Goal: Task Accomplishment & Management: Use online tool/utility

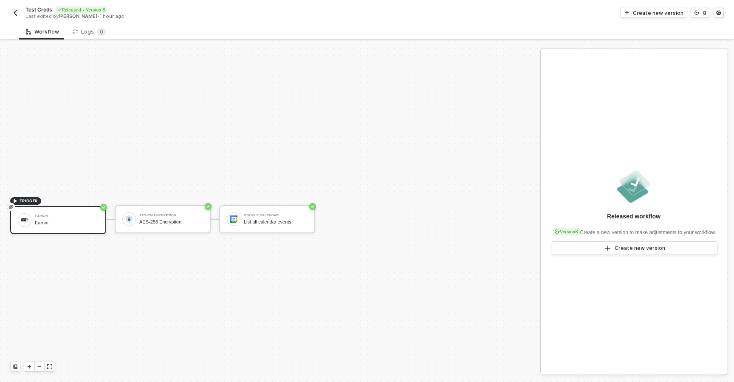
scroll to position [16, 0]
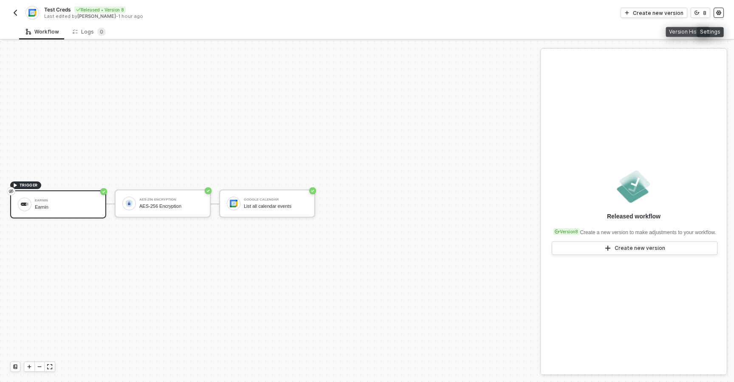
click at [721, 10] on icon "icon-settings" at bounding box center [718, 12] width 5 height 5
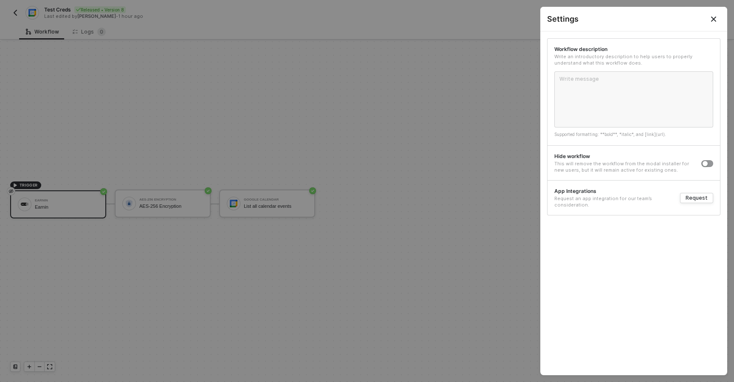
click at [715, 19] on icon "Close" at bounding box center [713, 19] width 7 height 7
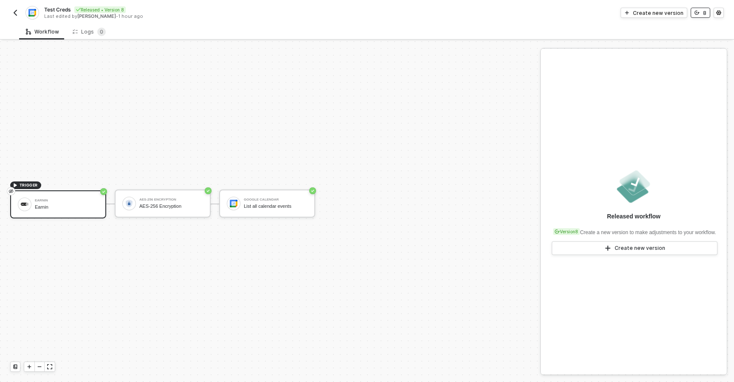
click at [701, 13] on button "8" at bounding box center [701, 13] width 20 height 10
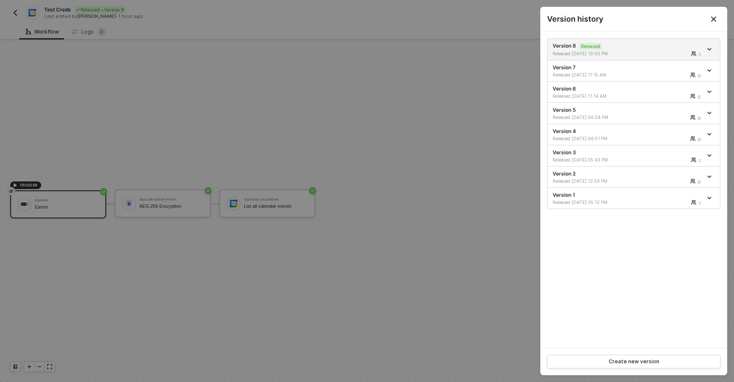
click at [462, 107] on div at bounding box center [367, 191] width 734 height 382
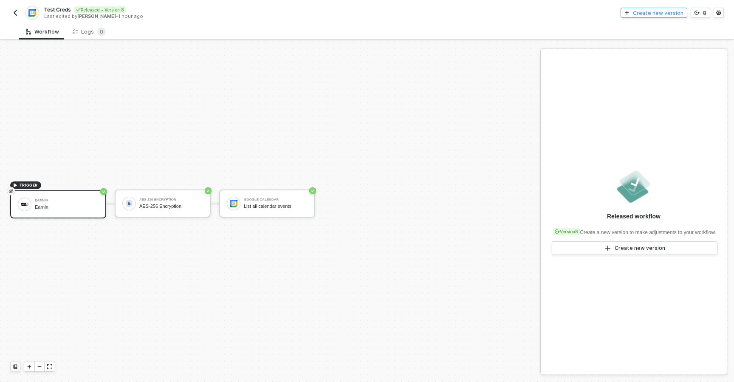
click at [642, 14] on div "Create new version" at bounding box center [658, 12] width 51 height 7
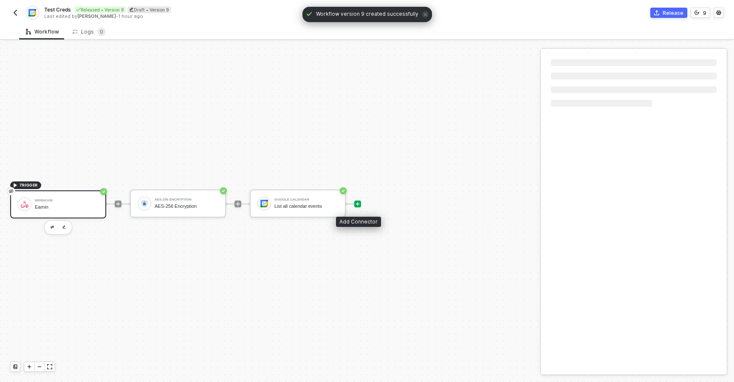
click at [358, 204] on icon "icon-play" at bounding box center [358, 204] width 4 height 4
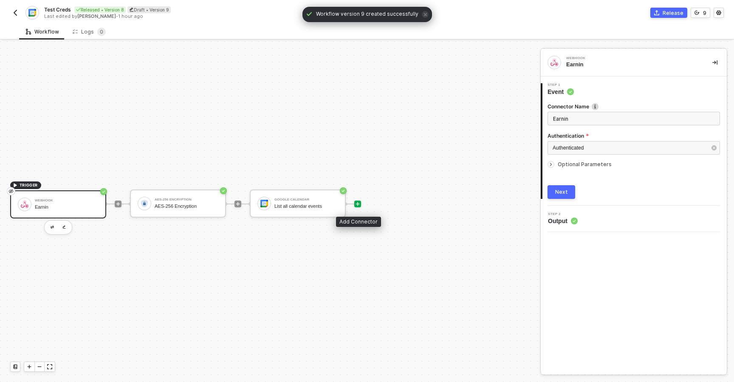
click at [358, 204] on icon "icon-play" at bounding box center [358, 204] width 4 height 4
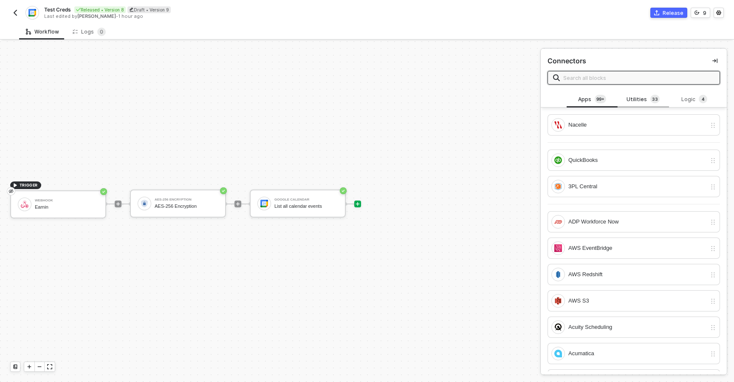
click at [637, 102] on div "Utilities 3 3" at bounding box center [642, 99] width 37 height 9
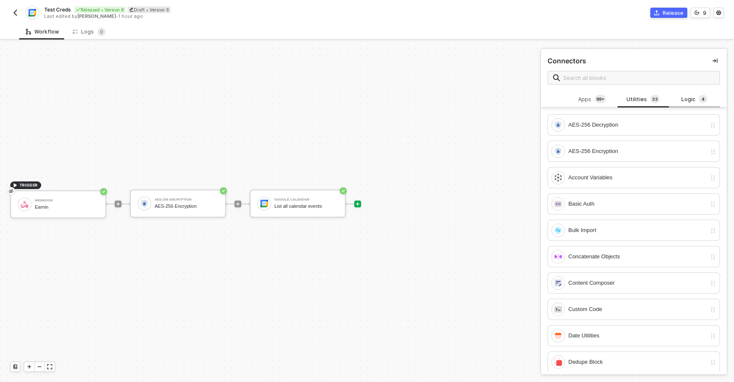
click at [693, 96] on div "Logic 4" at bounding box center [694, 99] width 37 height 9
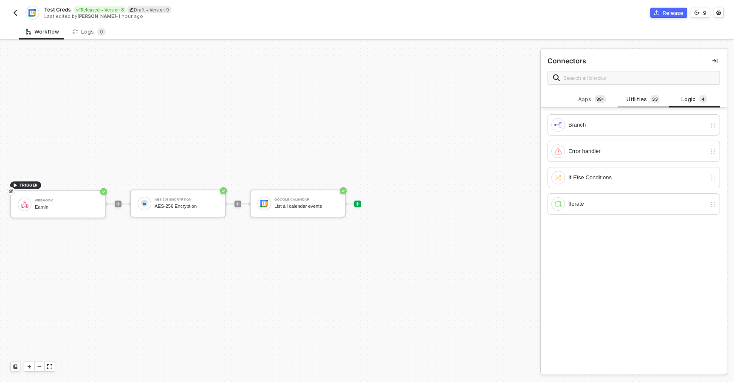
click at [629, 98] on div "Utilities 3 3" at bounding box center [642, 99] width 37 height 9
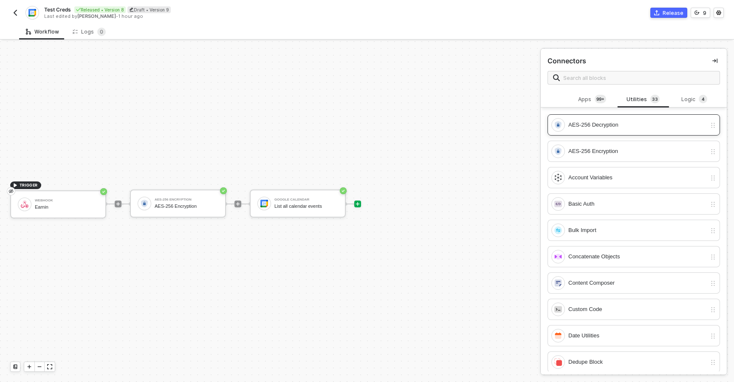
click at [591, 134] on div "AES-256 Decryption" at bounding box center [633, 124] width 172 height 21
click at [587, 128] on div "AES-256 Decryption" at bounding box center [637, 124] width 138 height 9
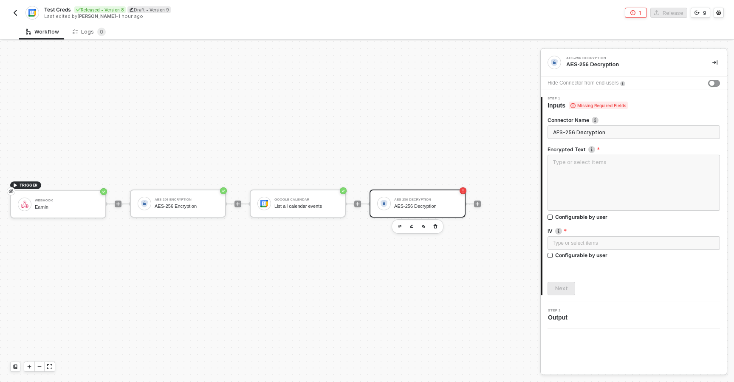
click at [458, 144] on div "TRIGGER Webhook Earnin AES-256 Encryption AES-256 Encryption Google Calendar Li…" at bounding box center [268, 203] width 536 height 356
click at [574, 188] on textarea at bounding box center [633, 183] width 172 height 56
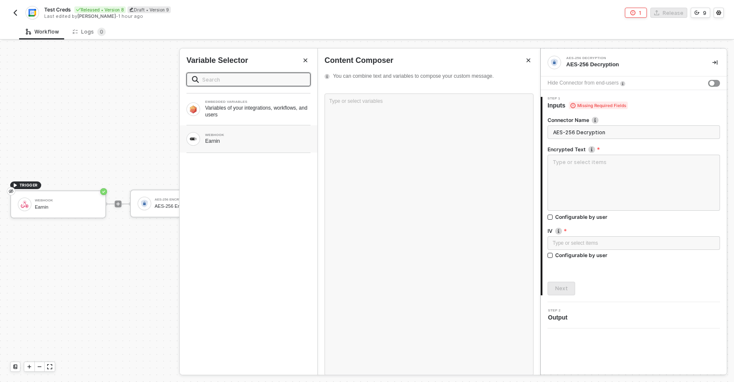
click at [251, 138] on div "Earnin" at bounding box center [257, 141] width 105 height 7
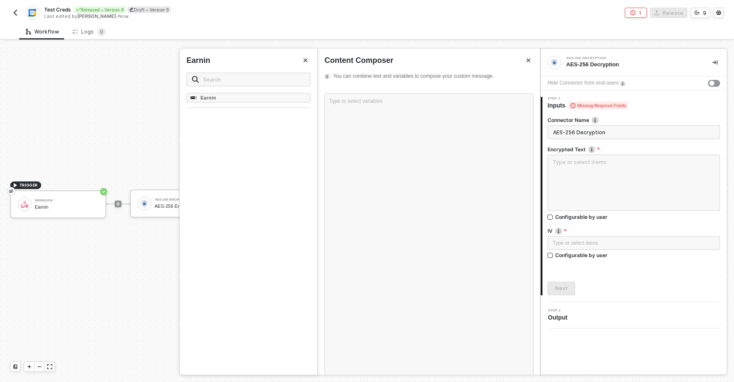
click at [307, 60] on icon "Close" at bounding box center [305, 60] width 5 height 5
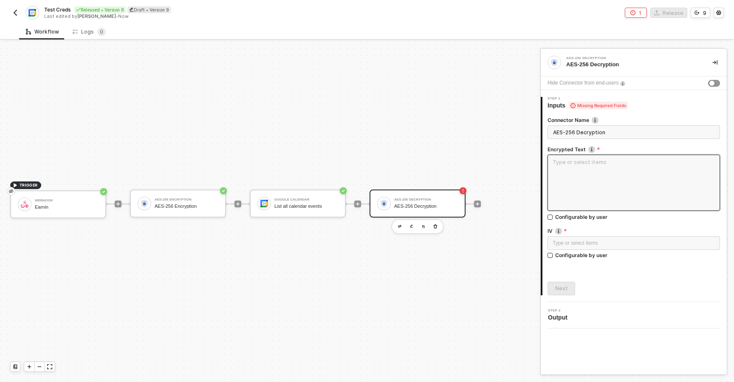
click at [570, 178] on textarea at bounding box center [633, 183] width 172 height 56
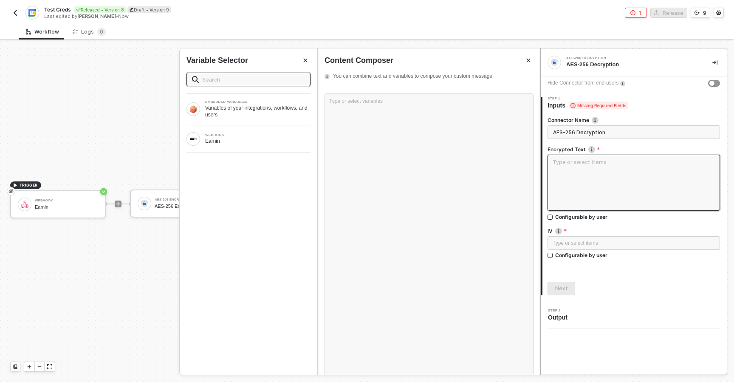
click at [563, 158] on textarea at bounding box center [633, 183] width 172 height 56
click at [461, 181] on div "Type or select variables ﻿" at bounding box center [428, 234] width 209 height 282
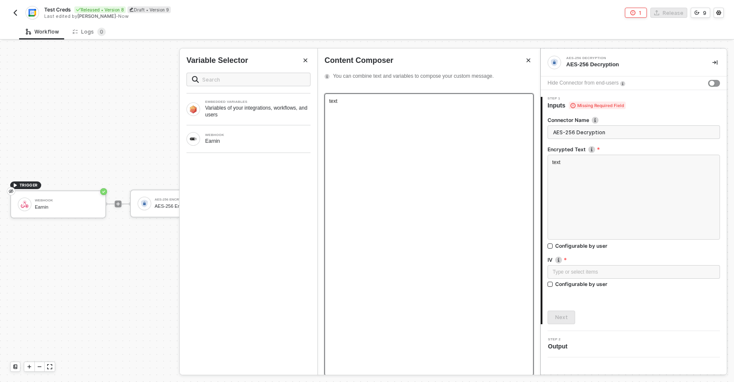
scroll to position [10, 0]
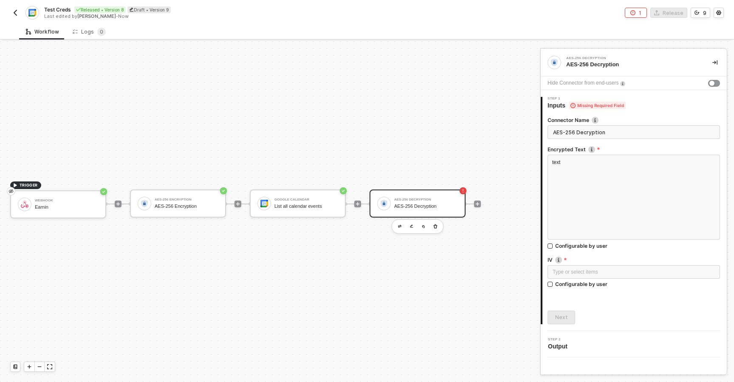
click at [588, 280] on div "Type or select items ﻿" at bounding box center [633, 272] width 172 height 15
click at [581, 274] on div "Type or select items ﻿" at bounding box center [634, 272] width 162 height 8
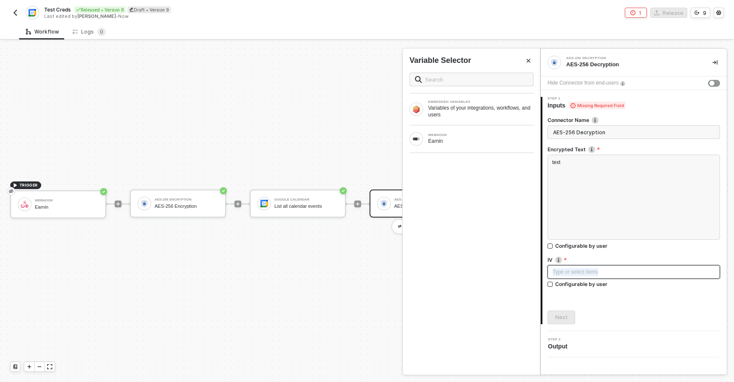
click at [581, 274] on div "Type or select items ﻿" at bounding box center [634, 272] width 162 height 8
click at [560, 271] on div "Type or select items ﻿" at bounding box center [634, 272] width 162 height 8
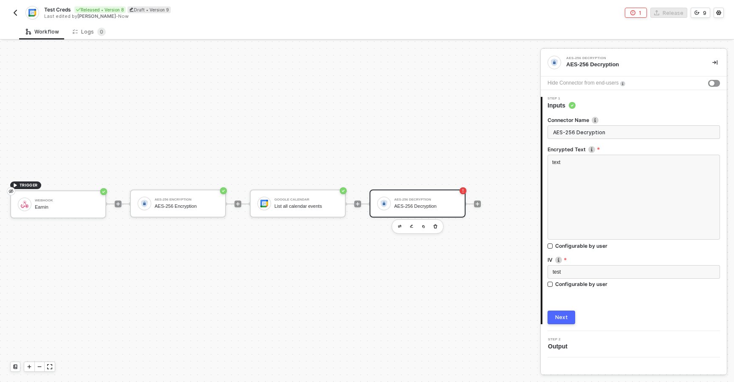
click at [564, 316] on div "Next" at bounding box center [561, 317] width 13 height 7
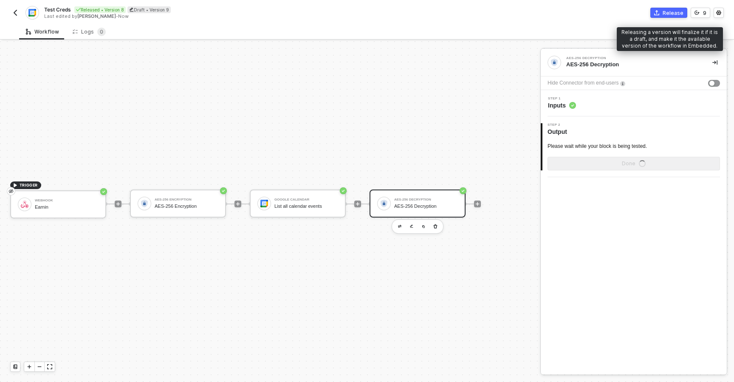
click at [668, 13] on div "Release" at bounding box center [673, 12] width 21 height 7
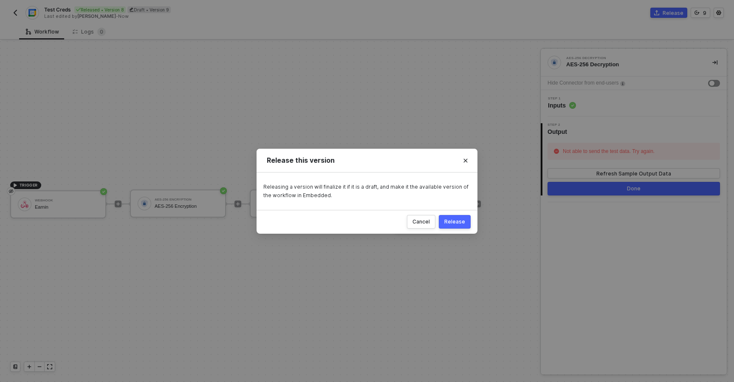
click at [455, 229] on div "Cancel Release" at bounding box center [367, 222] width 221 height 24
click at [457, 221] on div "Release" at bounding box center [454, 221] width 21 height 7
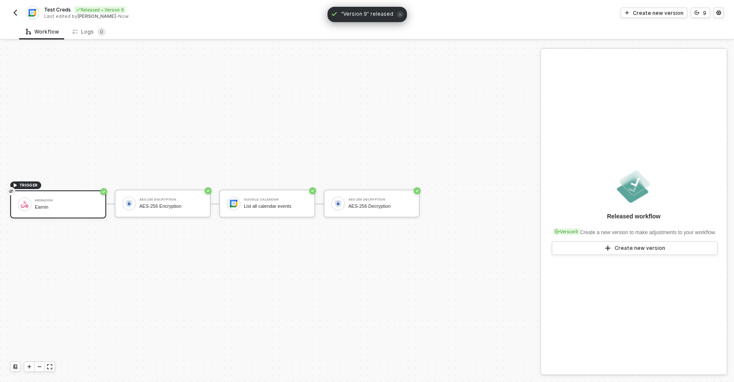
click at [18, 19] on div "Test Creds Released • Version 9 Last edited by [PERSON_NAME] - Now" at bounding box center [188, 13] width 357 height 14
click at [16, 9] on img "button" at bounding box center [15, 12] width 7 height 7
